Goal: Task Accomplishment & Management: Complete application form

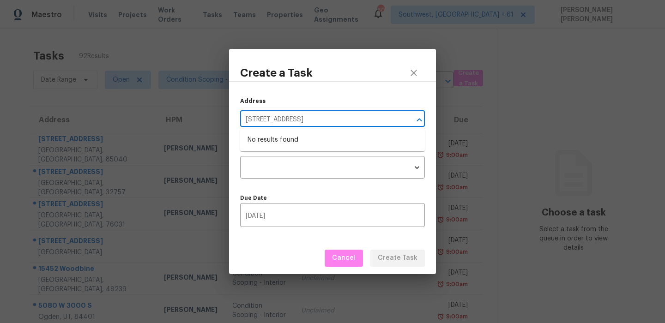
type input "[STREET_ADDRESS]"
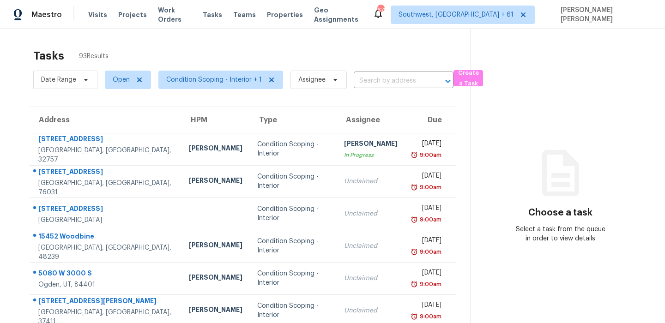
click at [362, 45] on div "Tasks 93 Results" at bounding box center [251, 56] width 437 height 24
click at [461, 78] on span "Create a Task" at bounding box center [468, 78] width 20 height 21
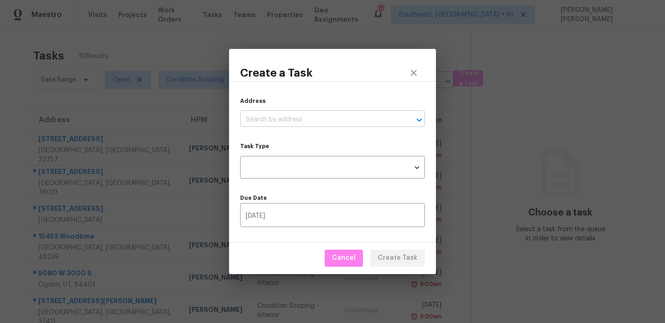
click at [333, 118] on input "text" at bounding box center [319, 120] width 159 height 14
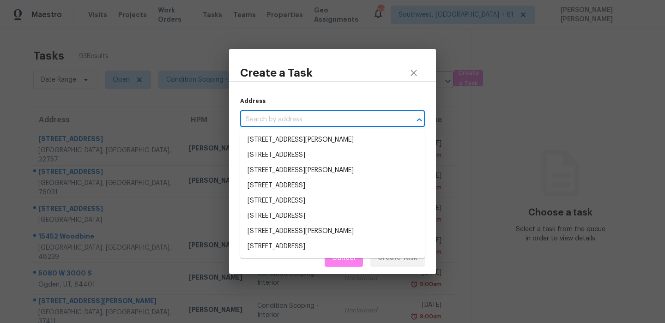
paste input "[STREET_ADDRESS]"
type input "[STREET_ADDRESS]"
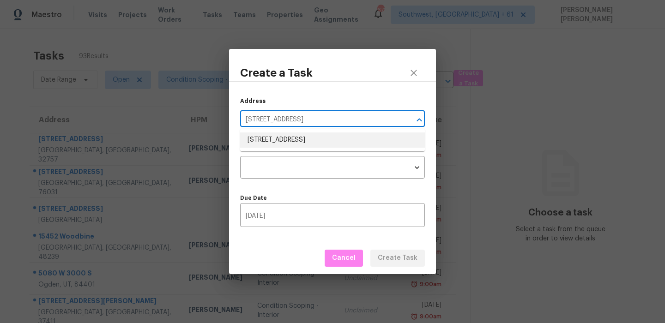
click at [317, 141] on li "[STREET_ADDRESS]" at bounding box center [332, 140] width 185 height 15
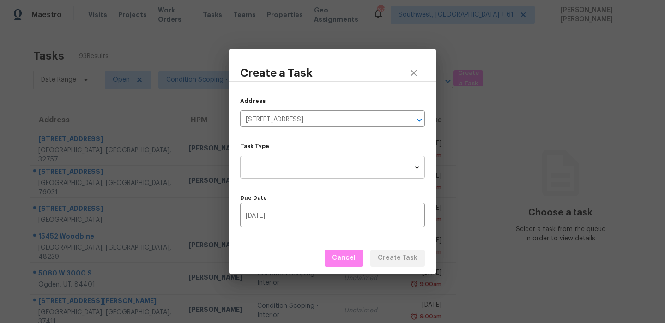
click at [305, 166] on body "Maestro Visits Projects Work Orders Tasks Teams Properties Geo Assignments 678 …" at bounding box center [332, 161] width 665 height 323
click at [314, 167] on li "Condition Scoping - Full" at bounding box center [332, 167] width 185 height 15
type input "virtual_full_assessment"
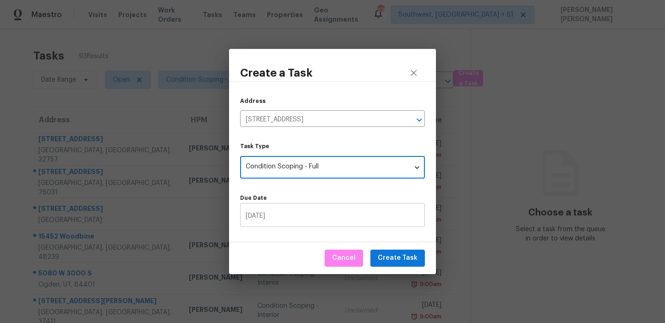
click at [295, 215] on input "[DATE]" at bounding box center [332, 216] width 185 height 22
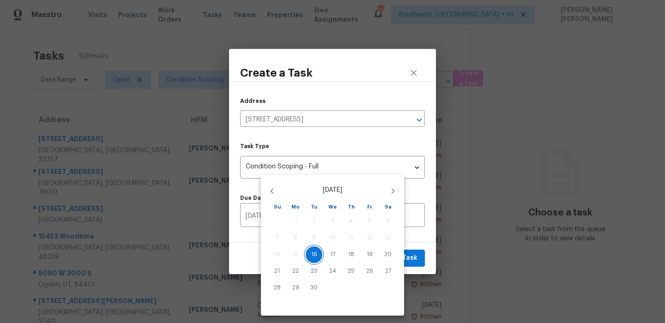
click at [315, 259] on button "16" at bounding box center [314, 255] width 17 height 17
click at [411, 248] on div at bounding box center [332, 161] width 665 height 323
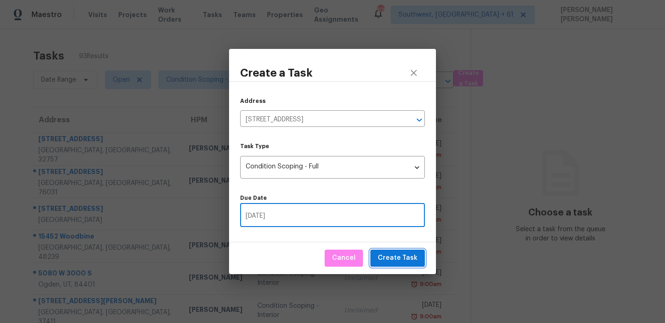
click at [399, 256] on span "Create Task" at bounding box center [398, 259] width 40 height 12
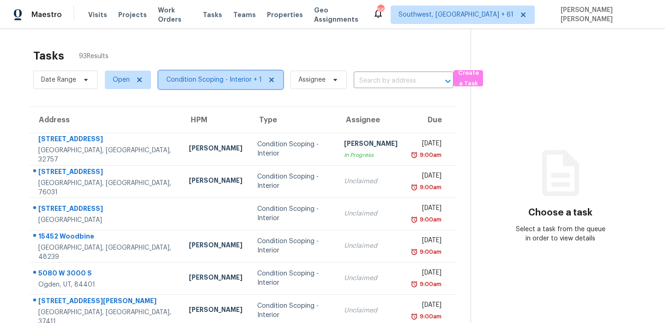
click at [198, 80] on span "Condition Scoping - Interior + 1" at bounding box center [214, 79] width 96 height 9
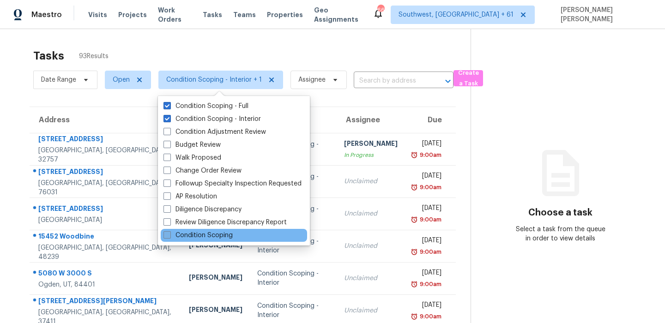
click at [192, 231] on label "Condition Scoping" at bounding box center [197, 235] width 69 height 9
click at [169, 231] on input "Condition Scoping" at bounding box center [166, 234] width 6 height 6
checkbox input "true"
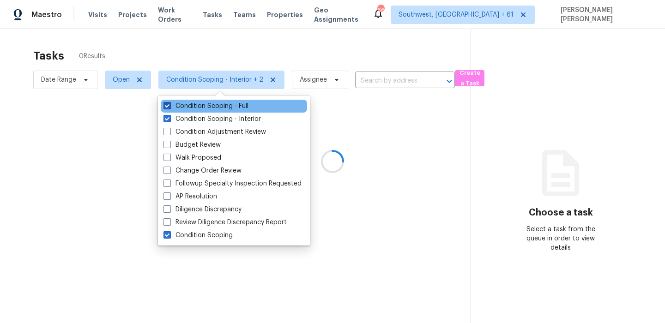
click at [201, 106] on label "Condition Scoping - Full" at bounding box center [205, 106] width 85 height 9
click at [169, 106] on input "Condition Scoping - Full" at bounding box center [166, 105] width 6 height 6
checkbox input "false"
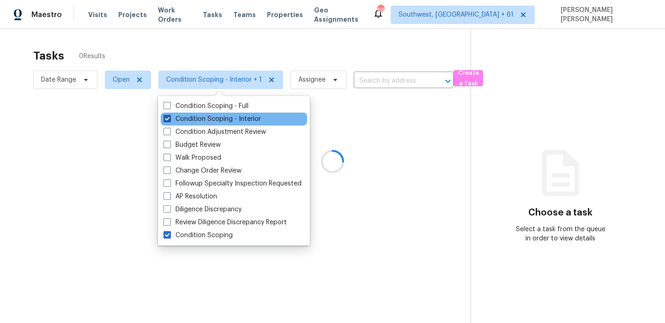
click at [197, 123] on label "Condition Scoping - Interior" at bounding box center [211, 119] width 97 height 9
click at [169, 121] on input "Condition Scoping - Interior" at bounding box center [166, 118] width 6 height 6
checkbox input "false"
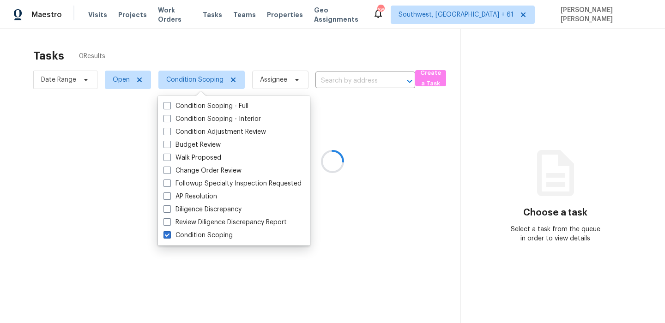
click at [221, 52] on div at bounding box center [332, 161] width 665 height 323
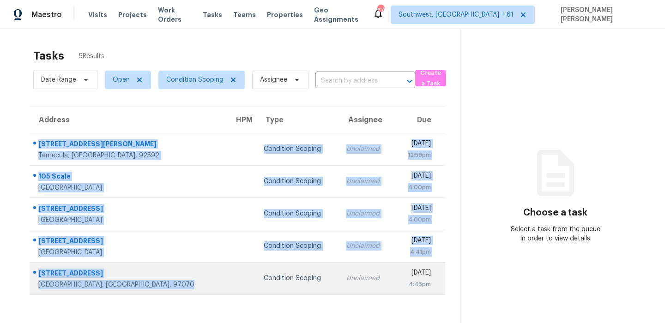
drag, startPoint x: 33, startPoint y: 137, endPoint x: 164, endPoint y: 279, distance: 193.1
click at [164, 278] on tbody "33027 Bonita Mesa St Temecula, CA, 92592 Condition Scoping Unclaimed Tue, Sep 1…" at bounding box center [238, 214] width 416 height 162
copy tbody "33027 Bonita Mesa St Temecula, CA, 92592 Condition Scoping Unclaimed Tue, Sep 1…"
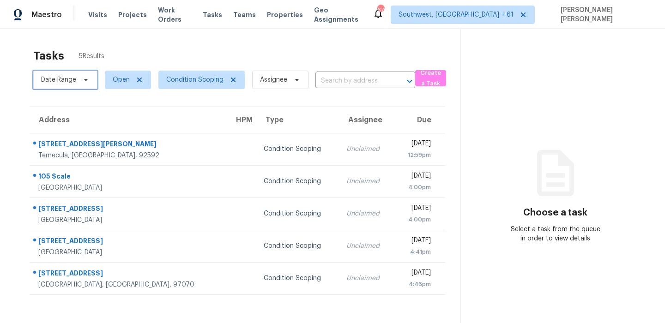
click at [75, 78] on span "Date Range" at bounding box center [58, 79] width 35 height 9
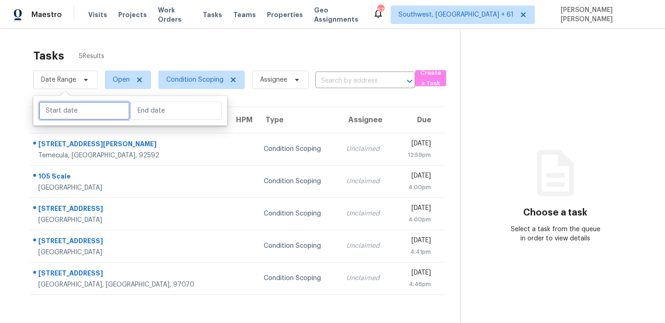
select select "8"
select select "2025"
select select "9"
select select "2025"
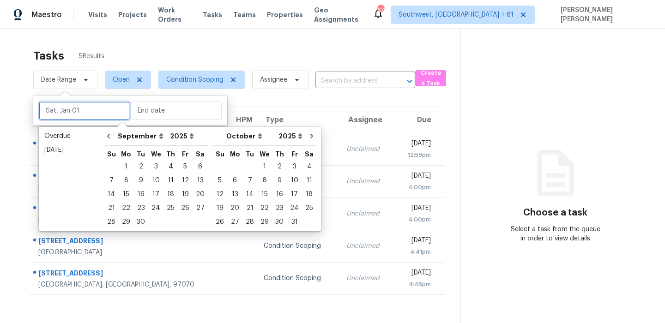
click at [78, 106] on input "text" at bounding box center [84, 111] width 91 height 18
click at [137, 193] on div "16" at bounding box center [140, 194] width 15 height 13
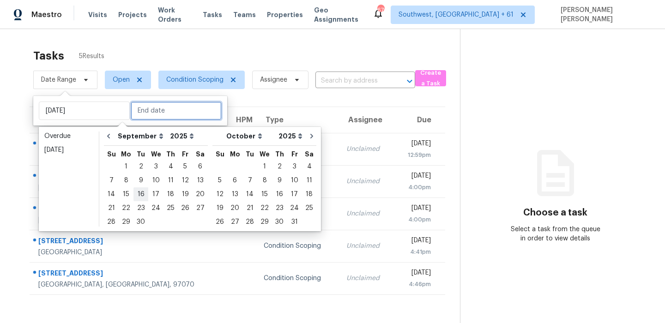
type input "Tue, Sep 16"
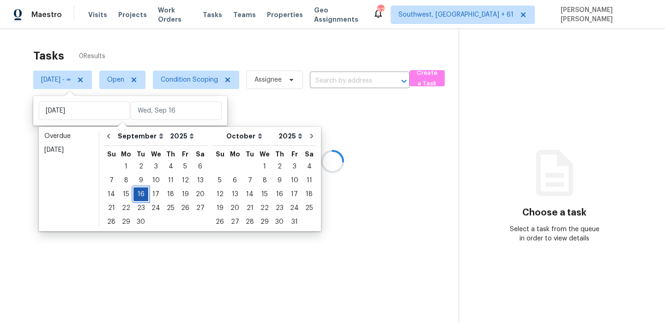
click at [137, 193] on div "16" at bounding box center [140, 194] width 15 height 13
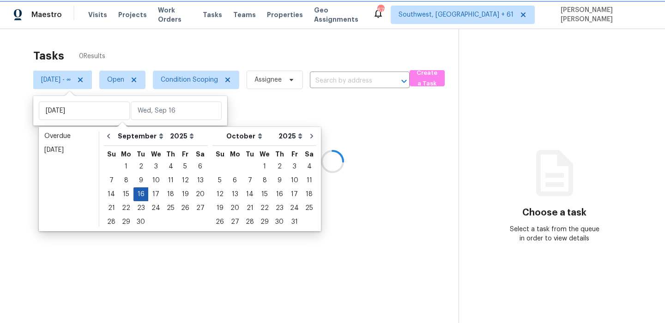
type input "Tue, Sep 16"
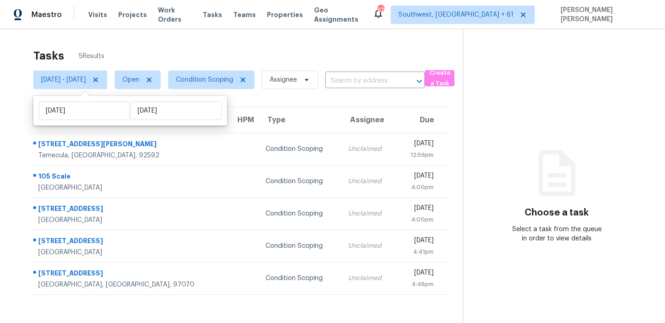
click at [220, 44] on div "Tasks 5 Results" at bounding box center [247, 56] width 429 height 24
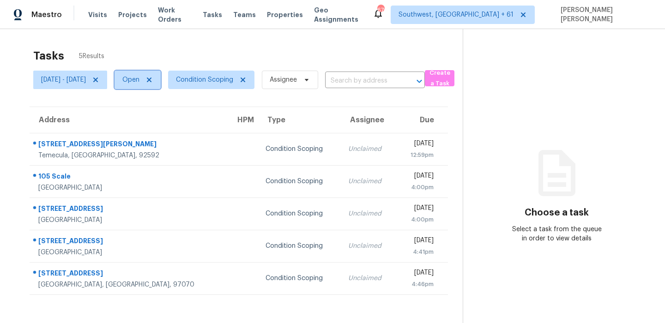
click at [139, 83] on span "Open" at bounding box center [130, 79] width 17 height 9
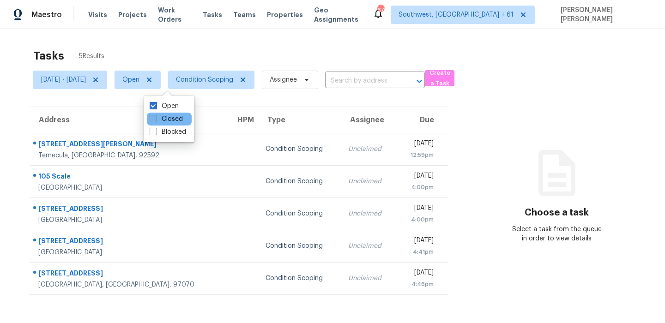
click at [157, 123] on label "Closed" at bounding box center [166, 119] width 33 height 9
click at [156, 121] on input "Closed" at bounding box center [153, 118] width 6 height 6
checkbox input "true"
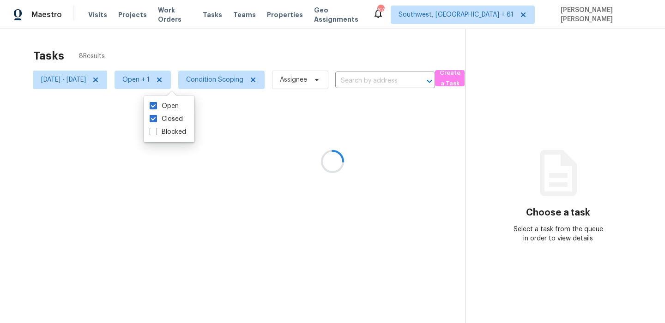
click at [214, 55] on div at bounding box center [332, 161] width 665 height 323
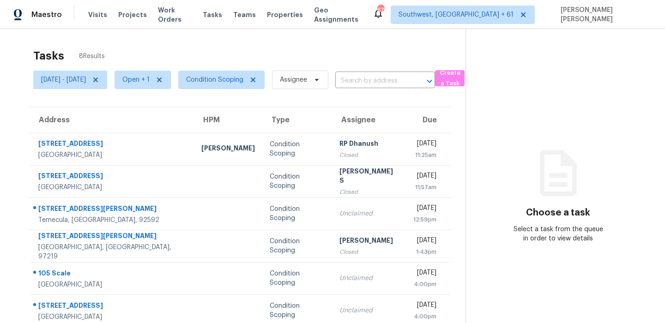
click at [254, 52] on div "Tasks 8 Results" at bounding box center [249, 56] width 432 height 24
click at [273, 48] on div "Tasks 8 Results" at bounding box center [249, 56] width 432 height 24
click at [150, 80] on span "Open + 1" at bounding box center [135, 79] width 27 height 9
click at [163, 120] on label "Closed" at bounding box center [166, 119] width 33 height 9
click at [156, 120] on input "Closed" at bounding box center [153, 118] width 6 height 6
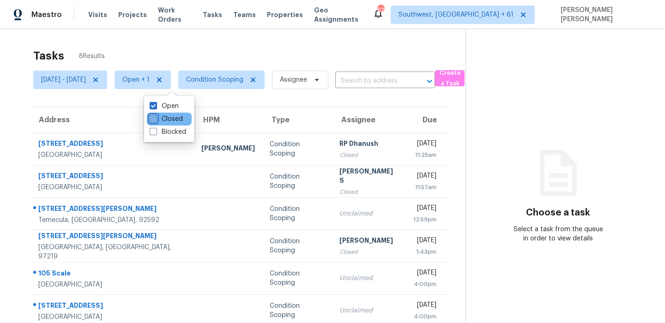
checkbox input "false"
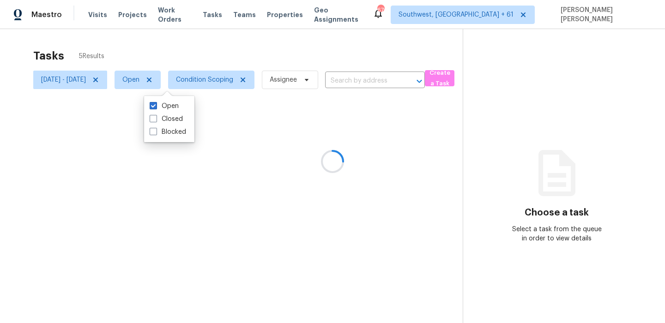
click at [233, 37] on div at bounding box center [332, 161] width 665 height 323
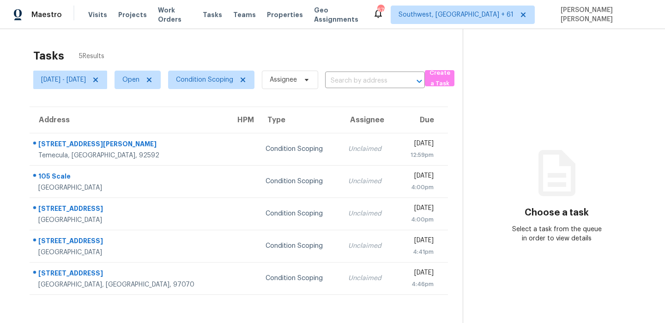
scroll to position [29, 0]
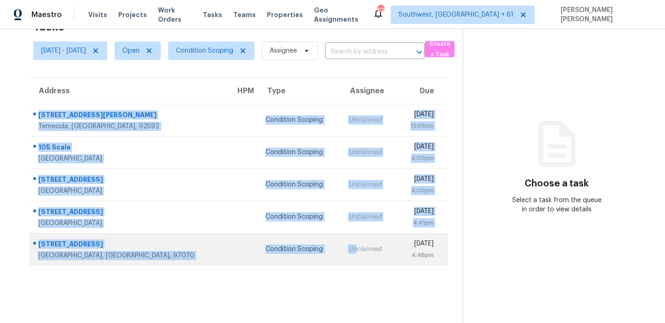
drag, startPoint x: 39, startPoint y: 110, endPoint x: 302, endPoint y: 252, distance: 297.9
click at [302, 252] on tbody "33027 Bonita Mesa St Temecula, CA, 92592 Condition Scoping Unclaimed Tue, Sep 1…" at bounding box center [239, 185] width 418 height 162
copy tbody "33027 Bonita Mesa St Temecula, CA, 92592 Condition Scoping Unclaimed Tue, Sep 1…"
